Goal: Information Seeking & Learning: Learn about a topic

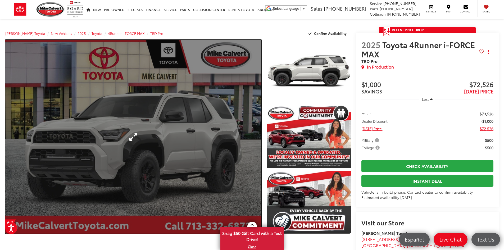
click at [211, 138] on link "Expand Photo 0" at bounding box center [133, 137] width 256 height 194
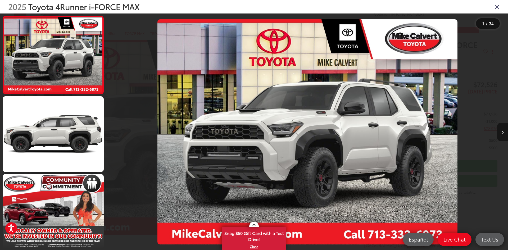
click at [502, 132] on icon "Next image" at bounding box center [503, 132] width 2 height 4
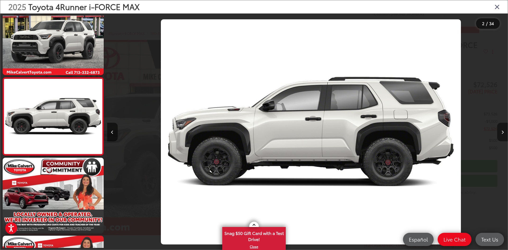
scroll to position [0, 401]
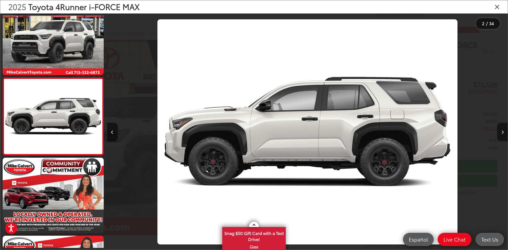
click at [502, 132] on icon "Next image" at bounding box center [503, 132] width 2 height 4
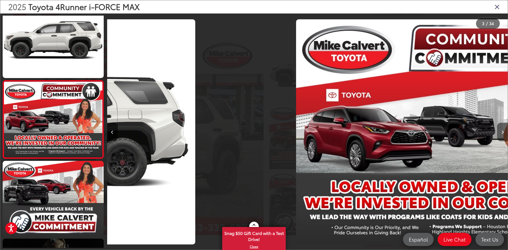
scroll to position [94, 0]
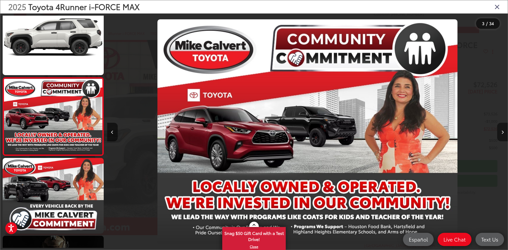
click at [502, 132] on icon "Next image" at bounding box center [503, 132] width 2 height 4
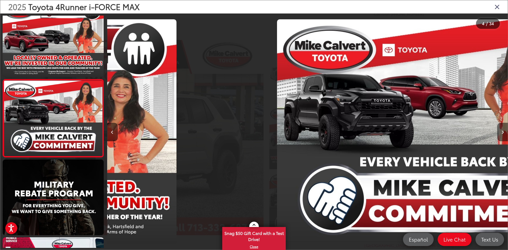
scroll to position [172, 0]
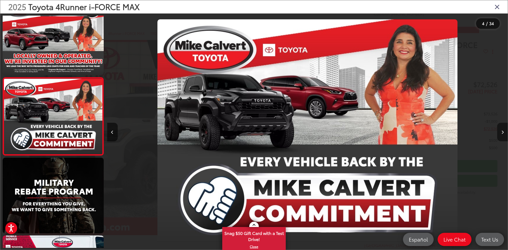
click at [502, 132] on icon "Next image" at bounding box center [503, 132] width 2 height 4
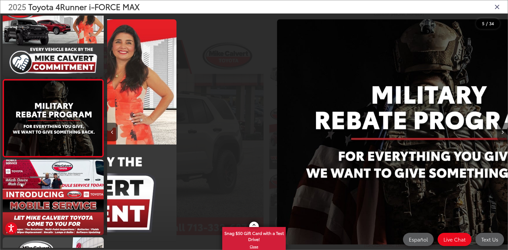
scroll to position [250, 0]
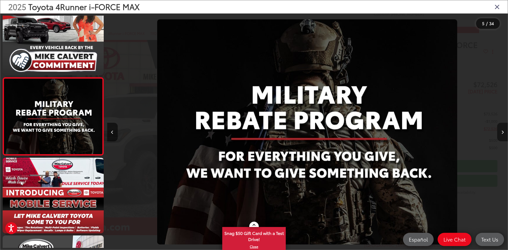
click at [502, 132] on icon "Next image" at bounding box center [503, 132] width 2 height 4
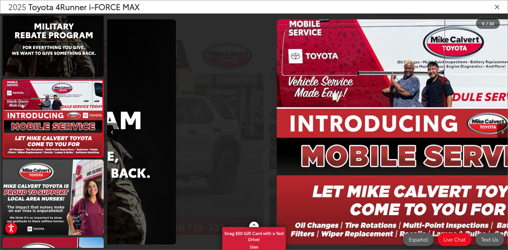
scroll to position [328, 0]
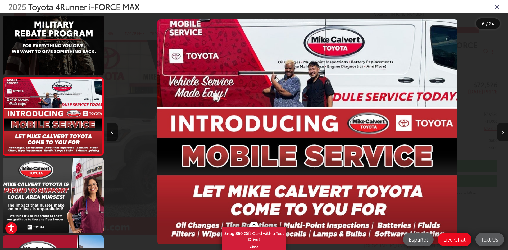
click at [502, 132] on icon "Next image" at bounding box center [503, 132] width 2 height 4
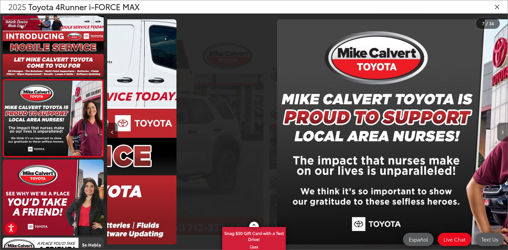
scroll to position [406, 0]
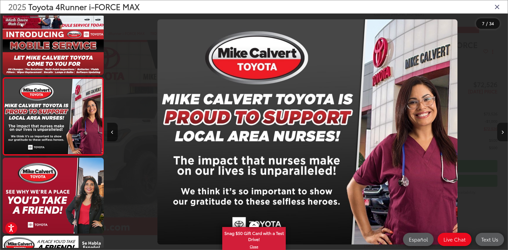
click at [502, 132] on icon "Next image" at bounding box center [503, 132] width 2 height 4
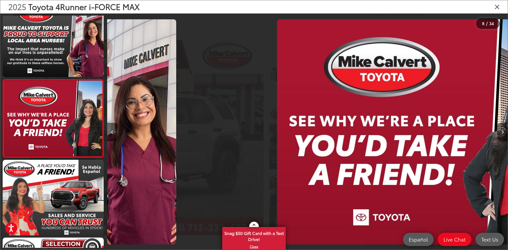
scroll to position [484, 0]
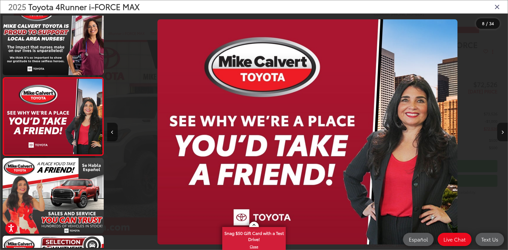
click at [502, 131] on icon "Next image" at bounding box center [503, 132] width 2 height 4
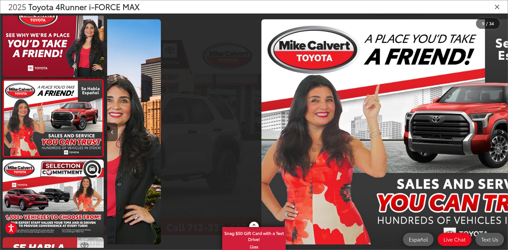
scroll to position [0, 0]
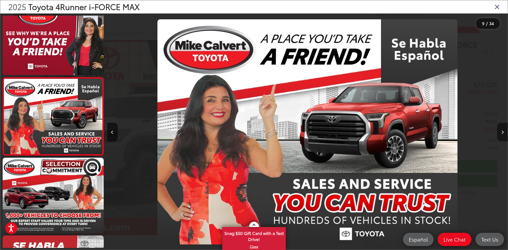
click at [502, 131] on icon "Next image" at bounding box center [503, 132] width 2 height 4
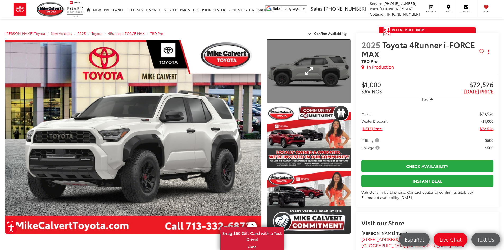
click at [329, 71] on link "Expand Photo 1" at bounding box center [309, 71] width 84 height 63
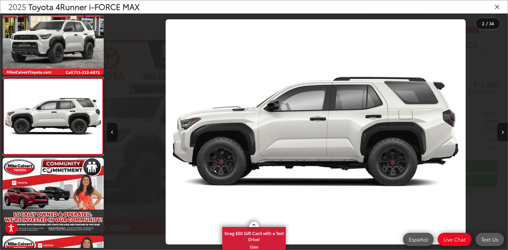
scroll to position [0, 401]
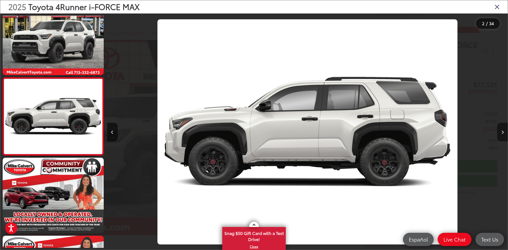
click at [503, 131] on icon "Next image" at bounding box center [503, 132] width 2 height 4
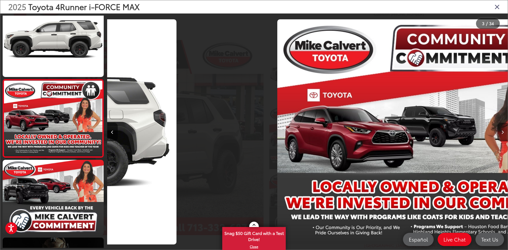
scroll to position [94, 0]
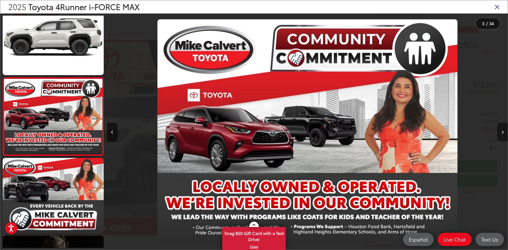
click at [503, 131] on icon "Next image" at bounding box center [503, 132] width 2 height 4
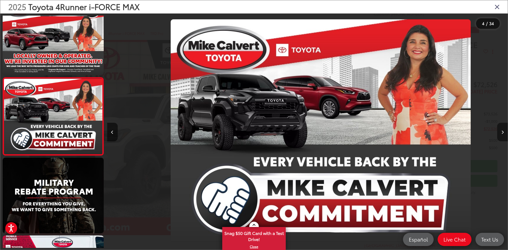
scroll to position [0, 1202]
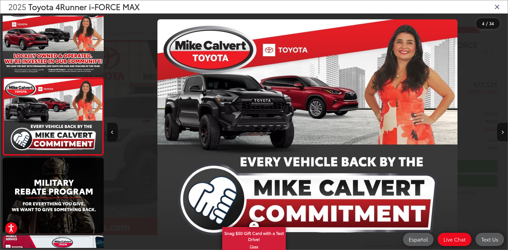
click at [120, 132] on div at bounding box center [157, 131] width 100 height 237
drag, startPoint x: 119, startPoint y: 132, endPoint x: 115, endPoint y: 133, distance: 4.0
click at [118, 132] on div at bounding box center [157, 131] width 100 height 237
click at [112, 132] on icon "Previous image" at bounding box center [112, 132] width 2 height 4
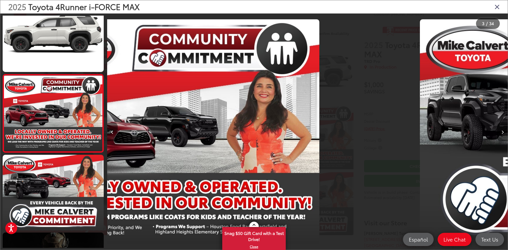
scroll to position [94, 0]
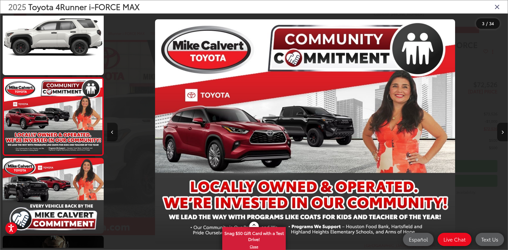
click at [112, 132] on icon "Previous image" at bounding box center [112, 132] width 2 height 4
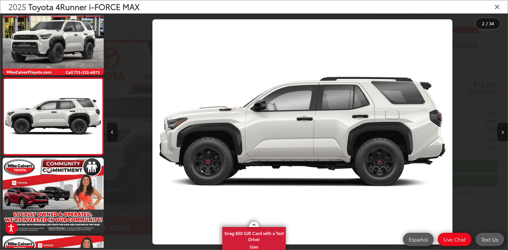
scroll to position [0, 401]
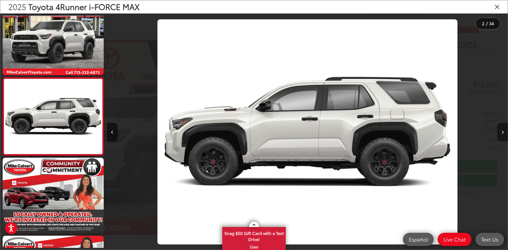
click at [498, 132] on button "Next image" at bounding box center [502, 132] width 11 height 19
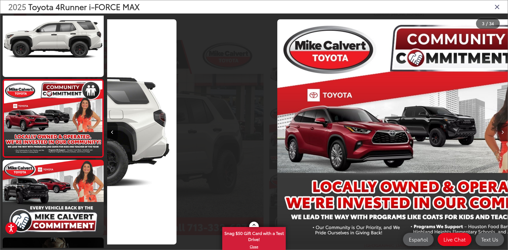
scroll to position [0, 0]
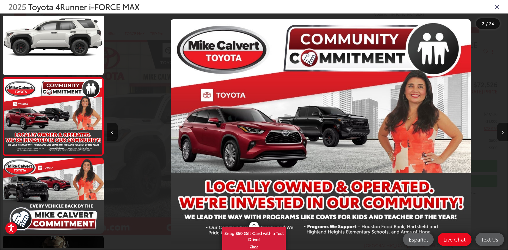
click at [498, 132] on button "Next image" at bounding box center [502, 132] width 11 height 19
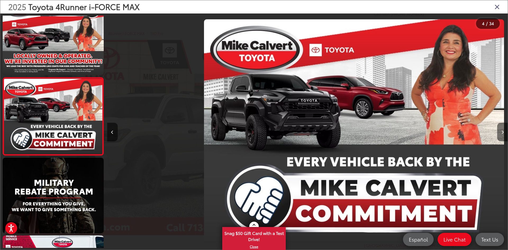
click at [498, 132] on button "Next image" at bounding box center [502, 132] width 11 height 19
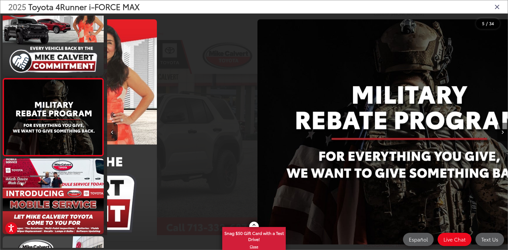
click at [498, 132] on button "Next image" at bounding box center [502, 132] width 11 height 19
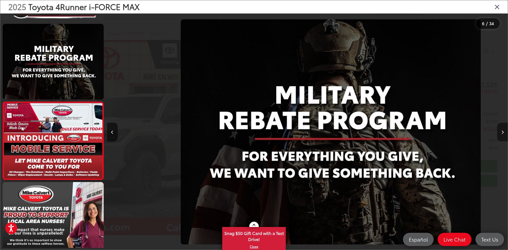
click at [498, 132] on button "Next image" at bounding box center [502, 132] width 11 height 19
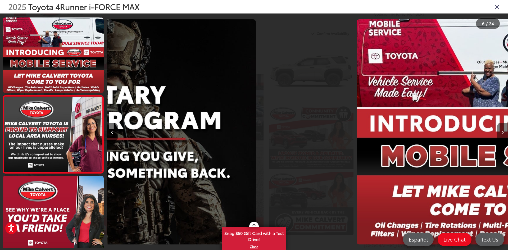
click at [498, 132] on button "Next image" at bounding box center [502, 132] width 11 height 19
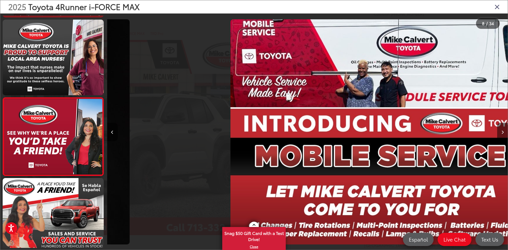
click at [498, 132] on button "Next image" at bounding box center [502, 132] width 11 height 19
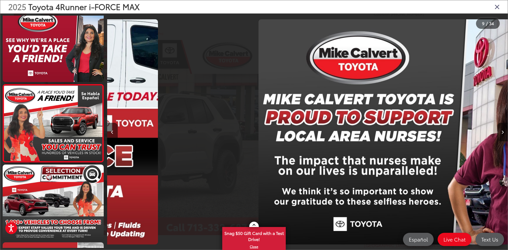
click at [498, 132] on button "Next image" at bounding box center [502, 132] width 11 height 19
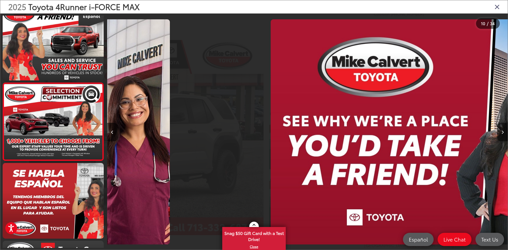
click at [498, 132] on button "Next image" at bounding box center [502, 132] width 11 height 19
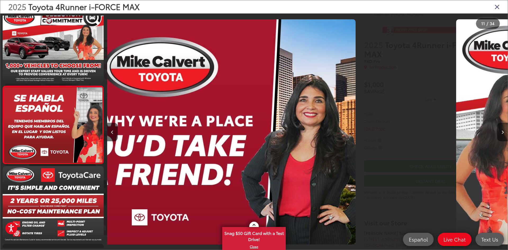
click at [498, 132] on button "Next image" at bounding box center [502, 132] width 11 height 19
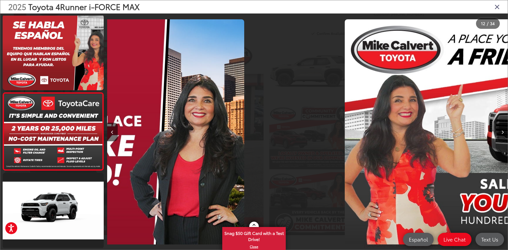
click at [498, 132] on button "Next image" at bounding box center [502, 132] width 11 height 19
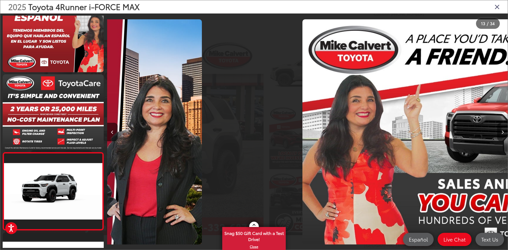
click at [498, 132] on button "Next image" at bounding box center [502, 132] width 11 height 19
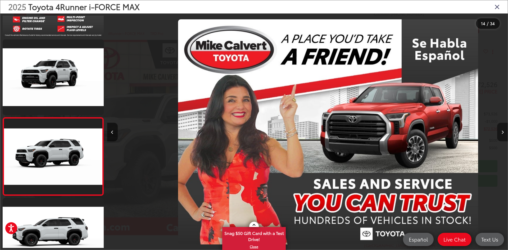
click at [498, 132] on button "Next image" at bounding box center [502, 132] width 11 height 19
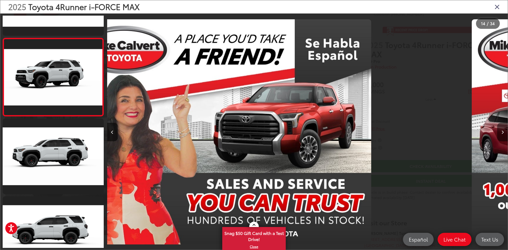
click at [498, 132] on button "Next image" at bounding box center [502, 132] width 11 height 19
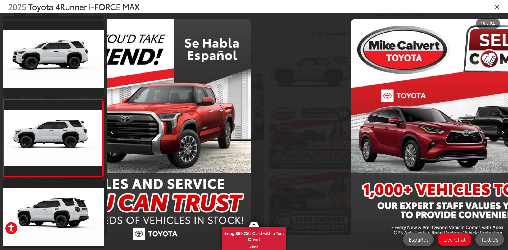
click at [498, 132] on button "Next image" at bounding box center [502, 132] width 11 height 19
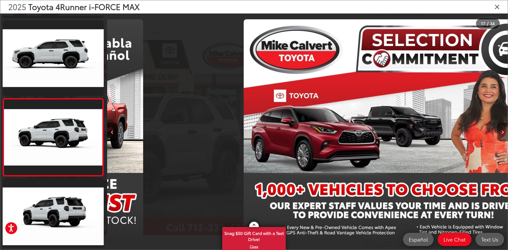
click at [498, 132] on button "Next image" at bounding box center [502, 132] width 11 height 19
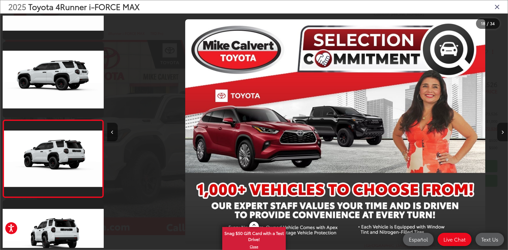
click at [498, 132] on button "Next image" at bounding box center [502, 132] width 11 height 19
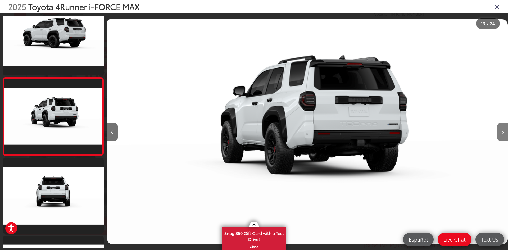
click at [499, 128] on button "Next image" at bounding box center [502, 132] width 11 height 19
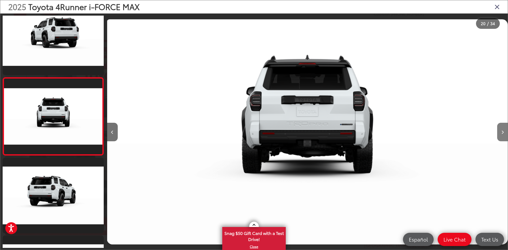
click at [499, 128] on button "Next image" at bounding box center [502, 132] width 11 height 19
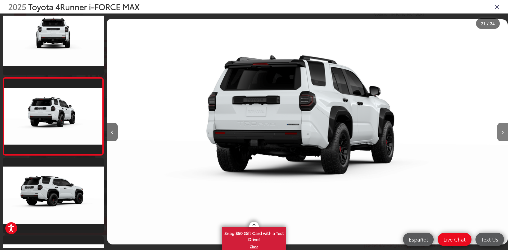
click at [499, 128] on button "Next image" at bounding box center [502, 132] width 11 height 19
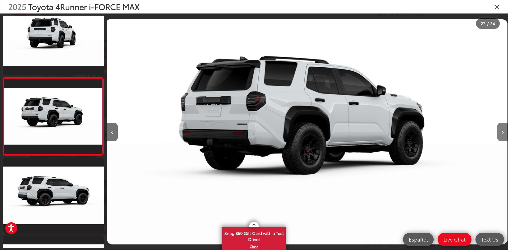
click at [499, 128] on button "Next image" at bounding box center [502, 132] width 11 height 19
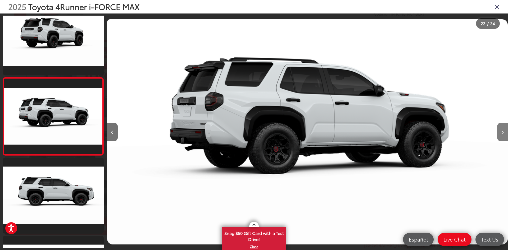
click at [499, 128] on button "Next image" at bounding box center [502, 132] width 11 height 19
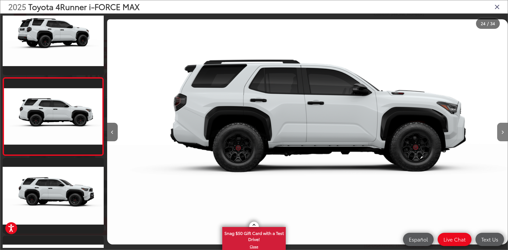
click at [499, 128] on button "Next image" at bounding box center [502, 132] width 11 height 19
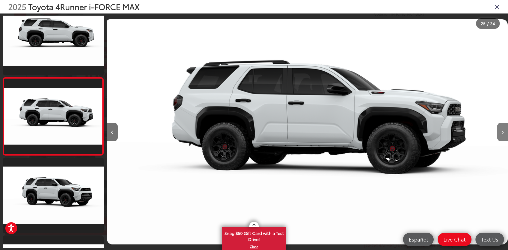
click at [499, 128] on button "Next image" at bounding box center [502, 132] width 11 height 19
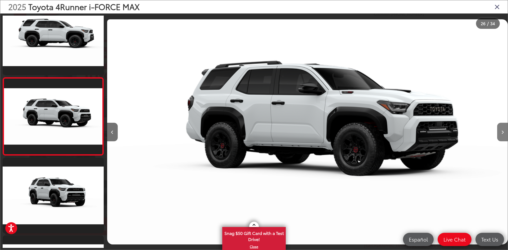
click at [499, 128] on button "Next image" at bounding box center [502, 132] width 11 height 19
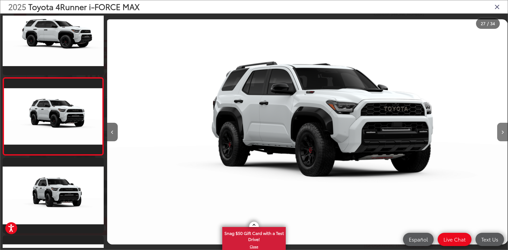
click at [499, 128] on button "Next image" at bounding box center [502, 132] width 11 height 19
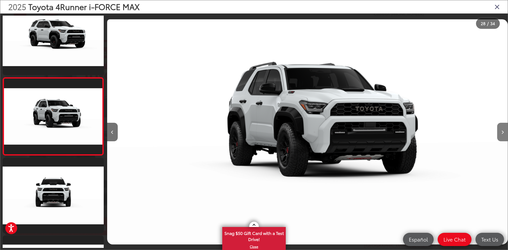
click at [499, 128] on button "Next image" at bounding box center [502, 132] width 11 height 19
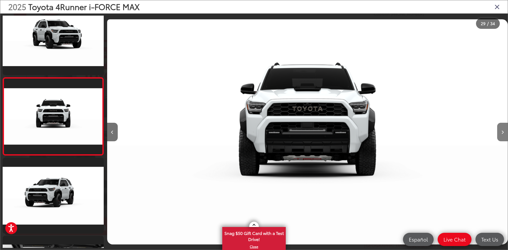
click at [499, 128] on button "Next image" at bounding box center [502, 132] width 11 height 19
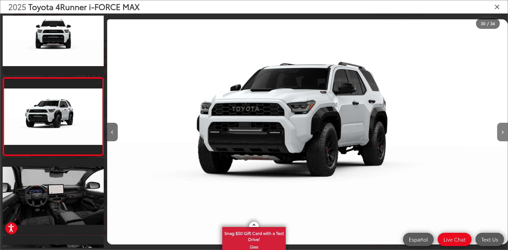
click at [499, 128] on button "Next image" at bounding box center [502, 132] width 11 height 19
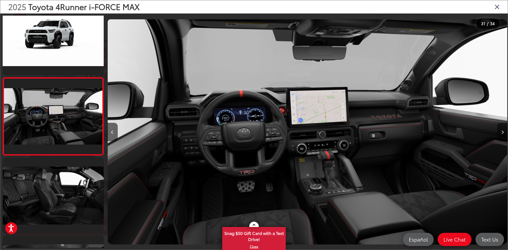
click at [499, 128] on button "Next image" at bounding box center [502, 132] width 11 height 19
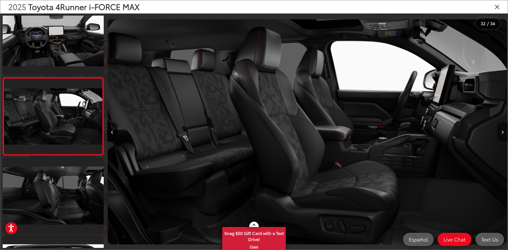
click at [499, 128] on button "Next image" at bounding box center [502, 132] width 11 height 19
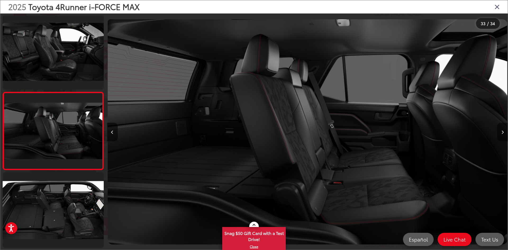
click at [499, 128] on button "Next image" at bounding box center [502, 132] width 11 height 19
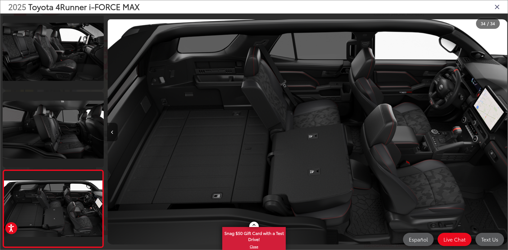
click at [499, 128] on div at bounding box center [458, 131] width 100 height 237
click at [493, 7] on div "2025 Toyota 4Runner i-FORCE MAX" at bounding box center [254, 6] width 508 height 13
click at [499, 7] on icon "Close gallery" at bounding box center [497, 6] width 5 height 7
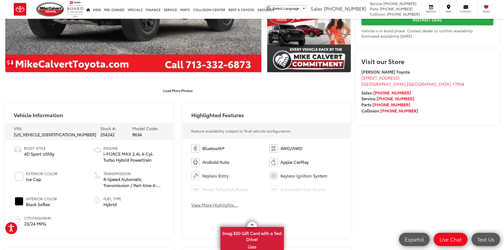
scroll to position [185, 0]
